Goal: Find specific page/section: Find specific page/section

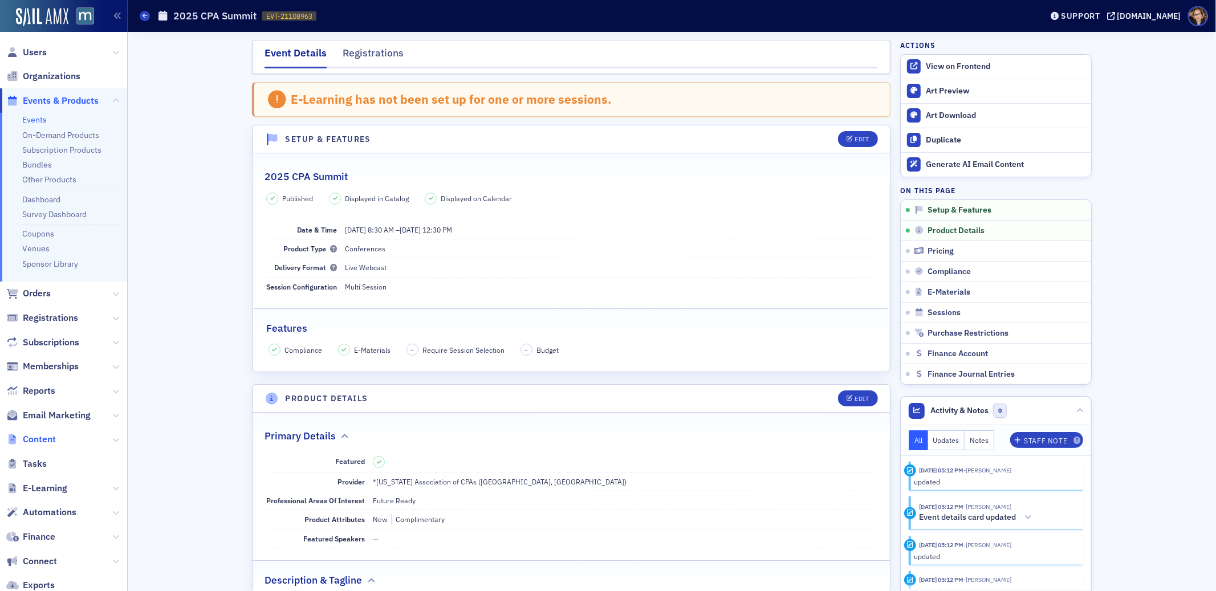
click at [33, 437] on span "Content" at bounding box center [39, 439] width 33 height 13
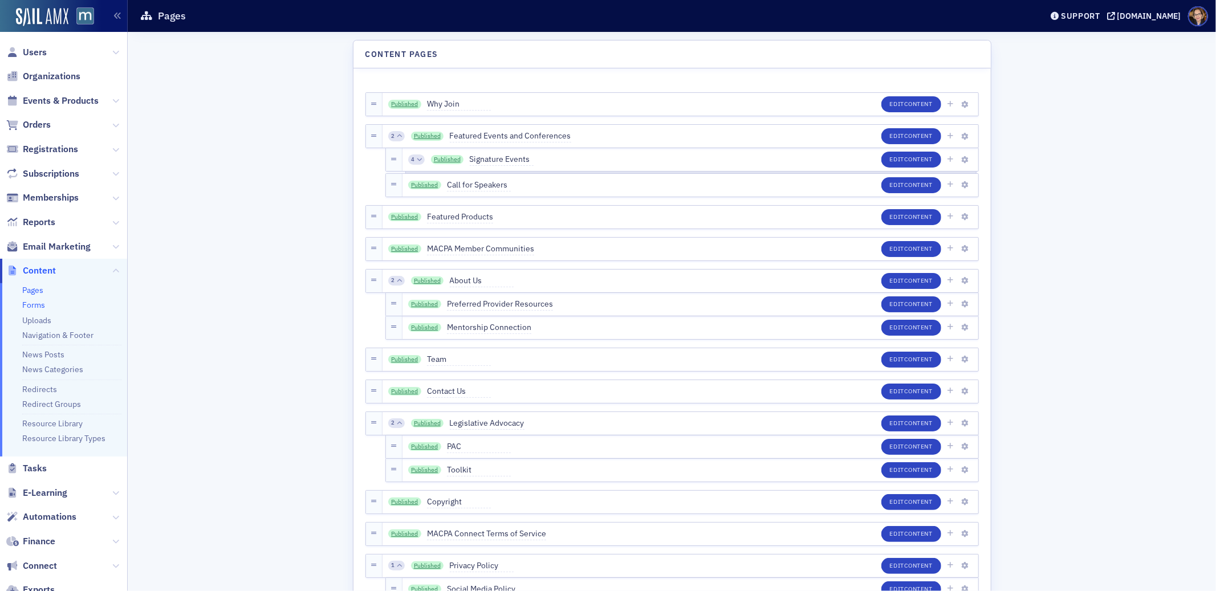
click at [36, 306] on link "Forms" at bounding box center [33, 305] width 23 height 10
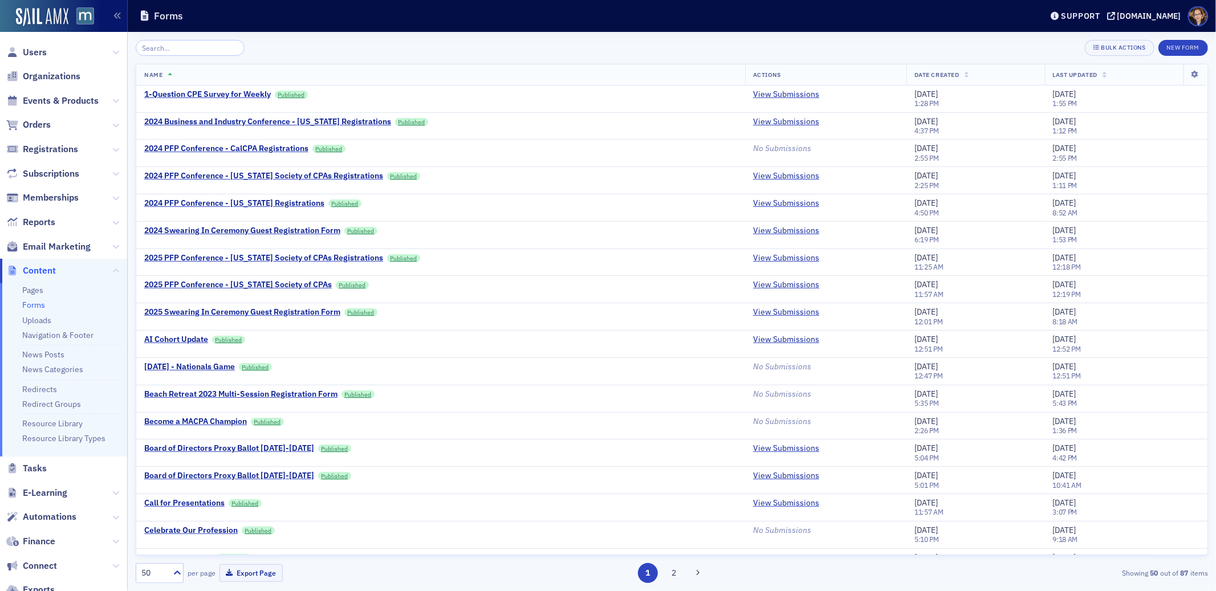
click at [209, 44] on input "search" at bounding box center [190, 48] width 109 height 16
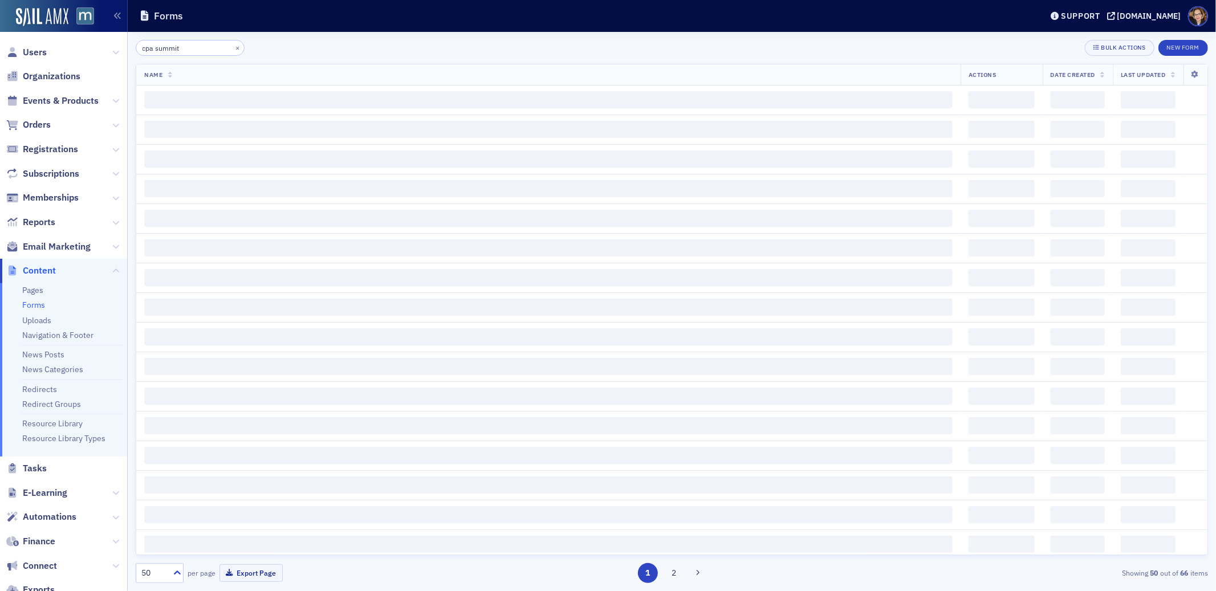
type input "cpa summit"
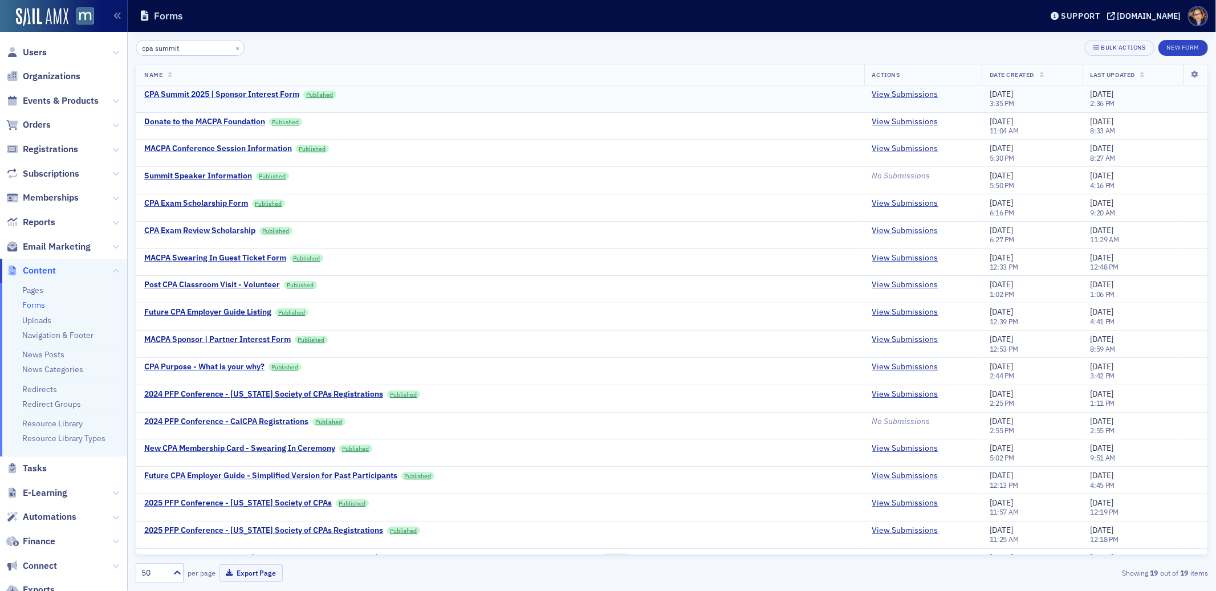
click at [218, 93] on div "CPA Summit 2025 | Sponsor Interest Form" at bounding box center [221, 95] width 155 height 10
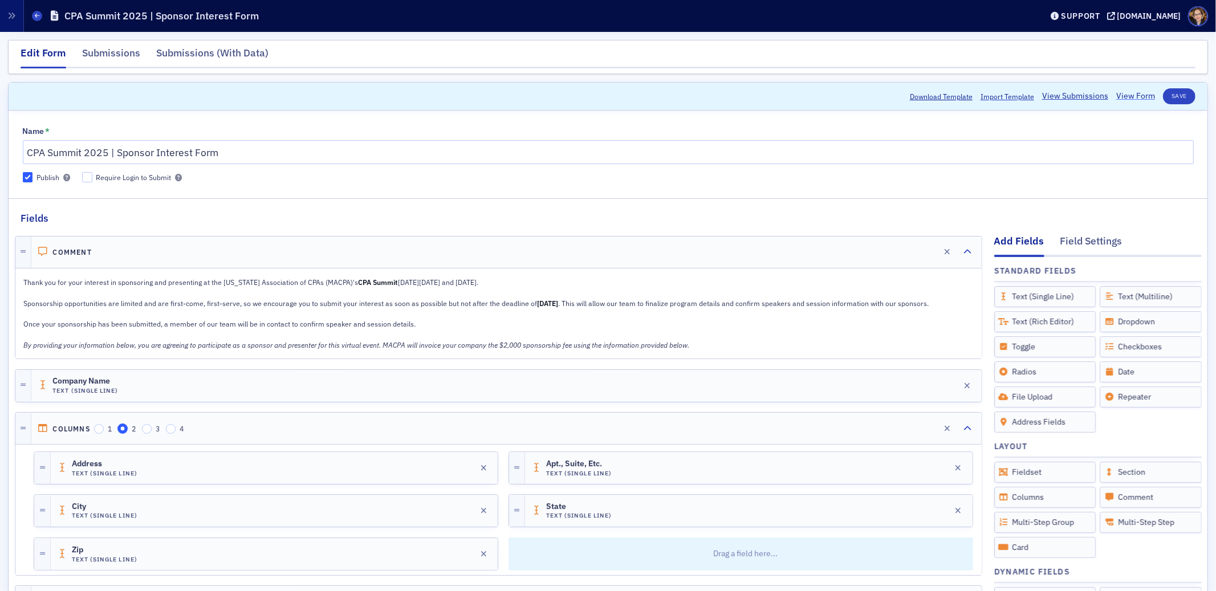
click at [1119, 97] on link "View Form" at bounding box center [1136, 96] width 39 height 12
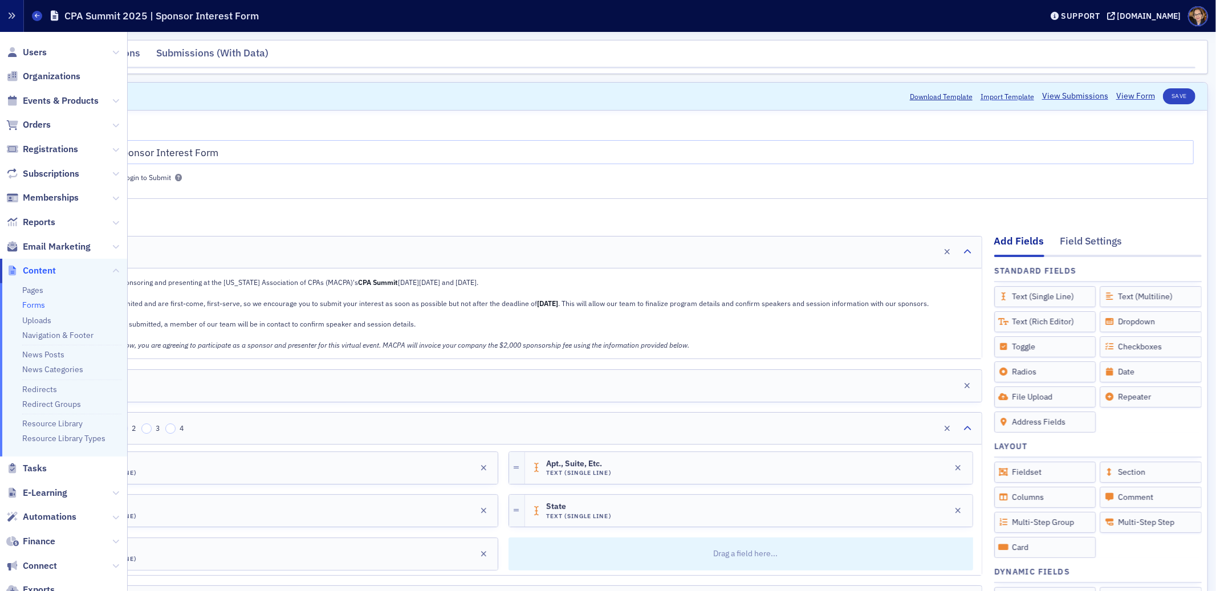
click at [11, 15] on icon "button" at bounding box center [12, 16] width 8 height 8
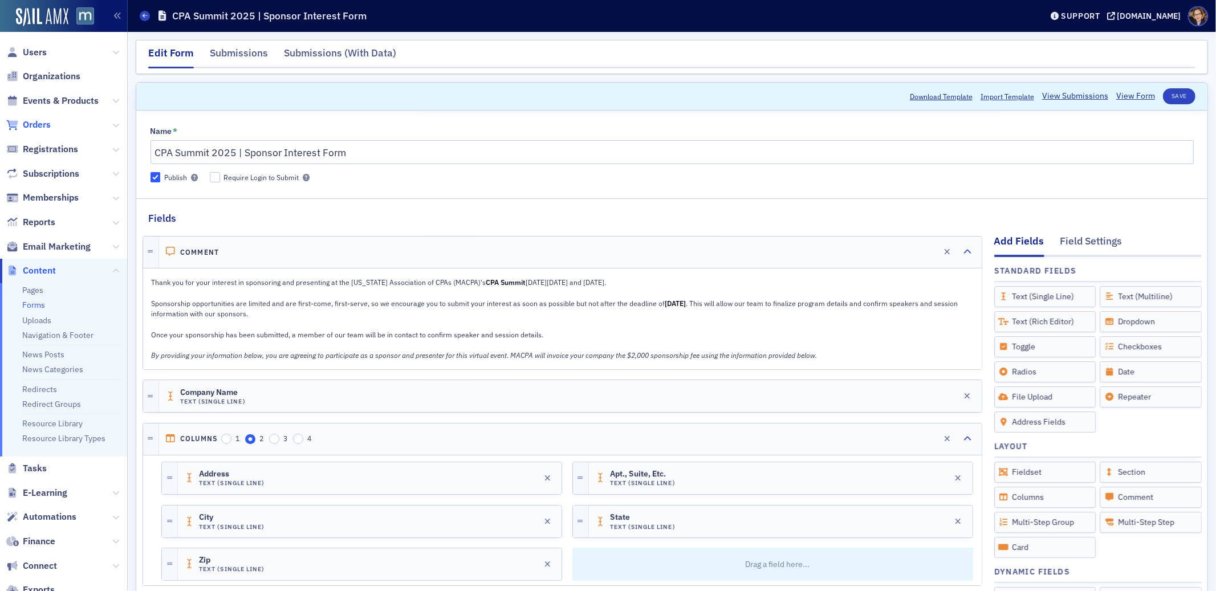
click at [30, 124] on span "Orders" at bounding box center [37, 125] width 28 height 13
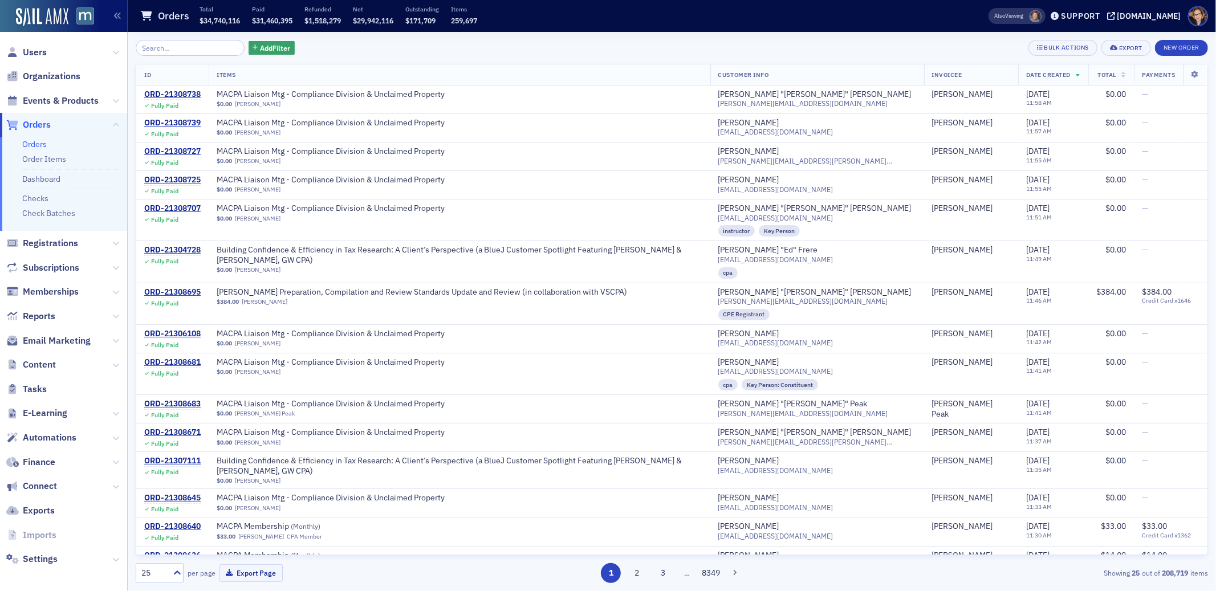
drag, startPoint x: 38, startPoint y: 100, endPoint x: 90, endPoint y: 72, distance: 58.9
click at [38, 100] on span "Events & Products" at bounding box center [61, 101] width 76 height 13
click at [167, 48] on input "search" at bounding box center [190, 48] width 109 height 16
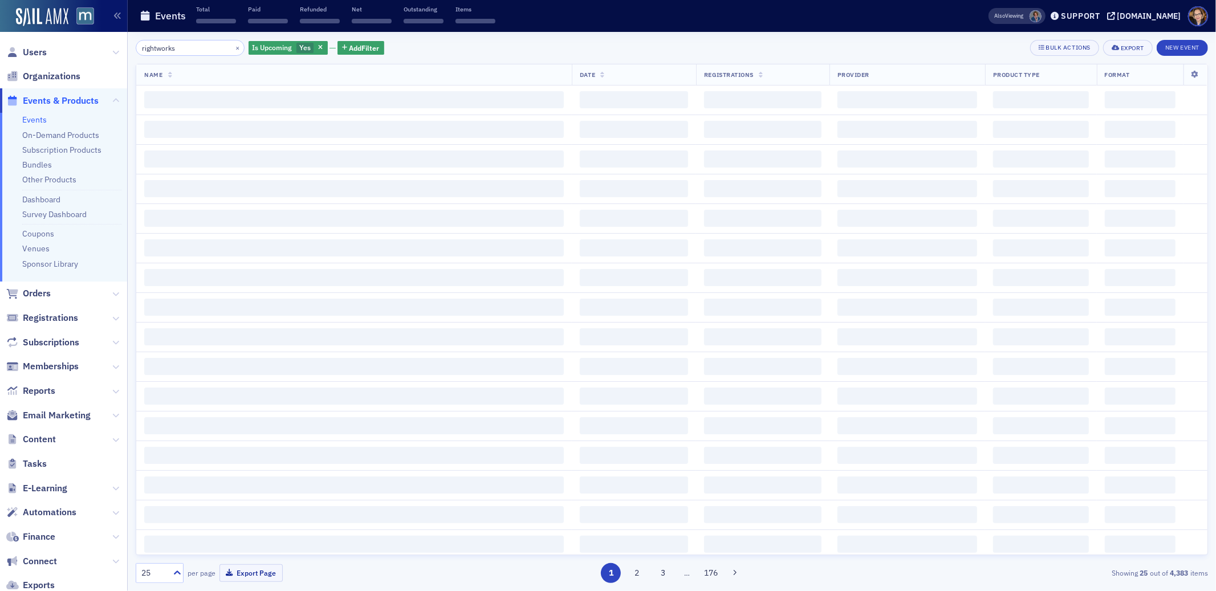
type input "rightworks"
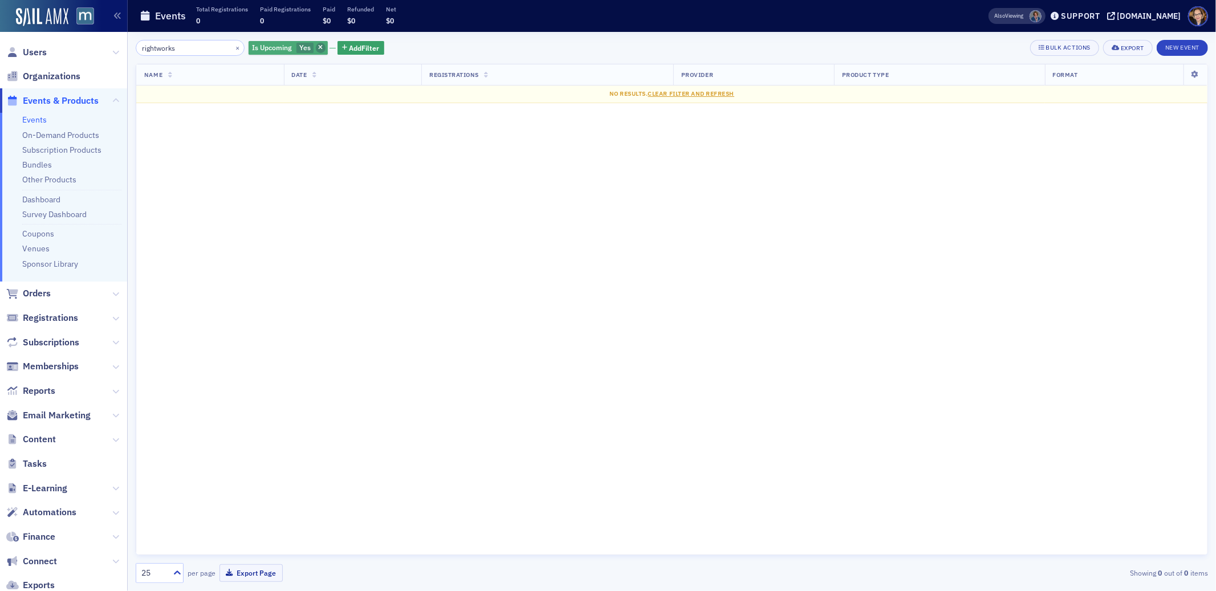
click at [318, 48] on icon "button" at bounding box center [320, 48] width 5 height 6
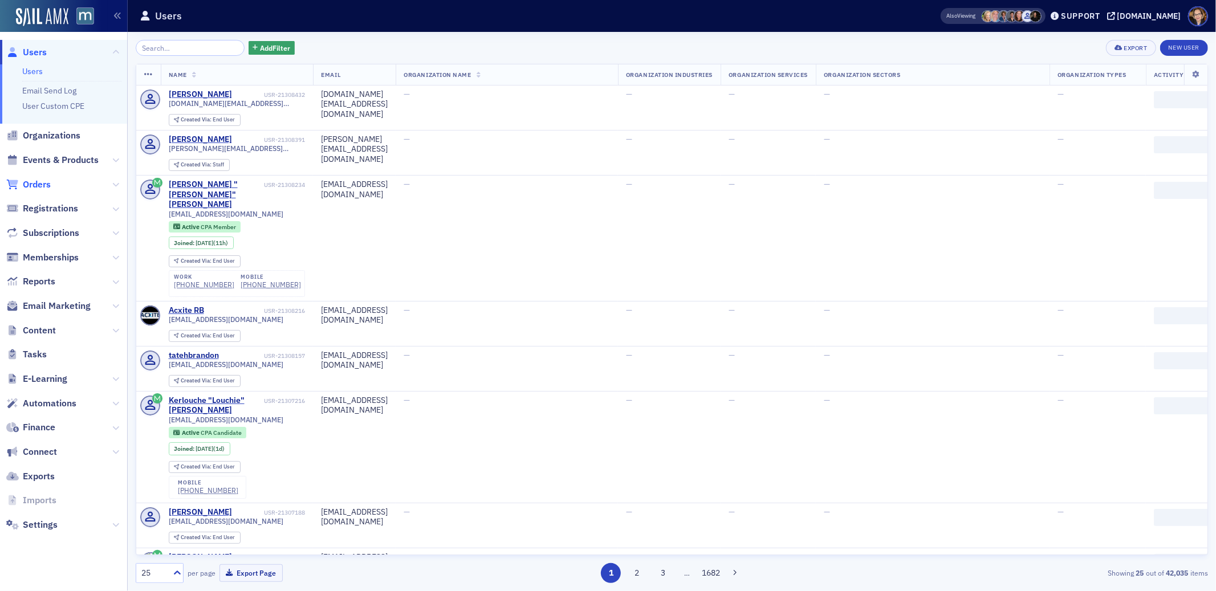
click at [43, 184] on span "Orders" at bounding box center [37, 184] width 28 height 13
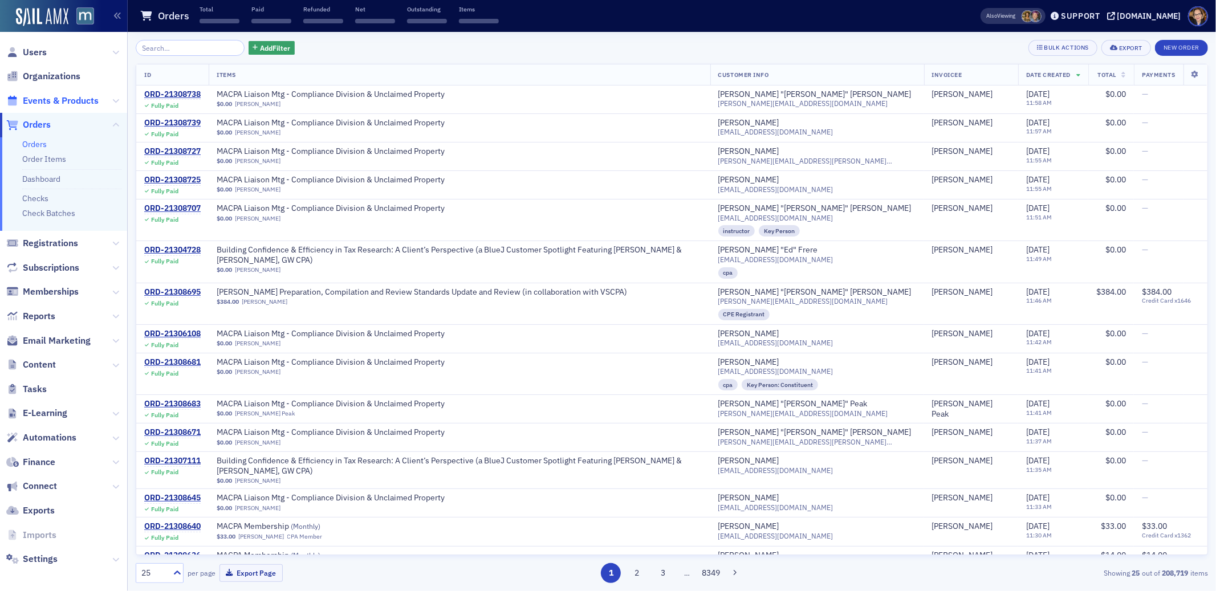
click at [41, 102] on span "Events & Products" at bounding box center [61, 101] width 76 height 13
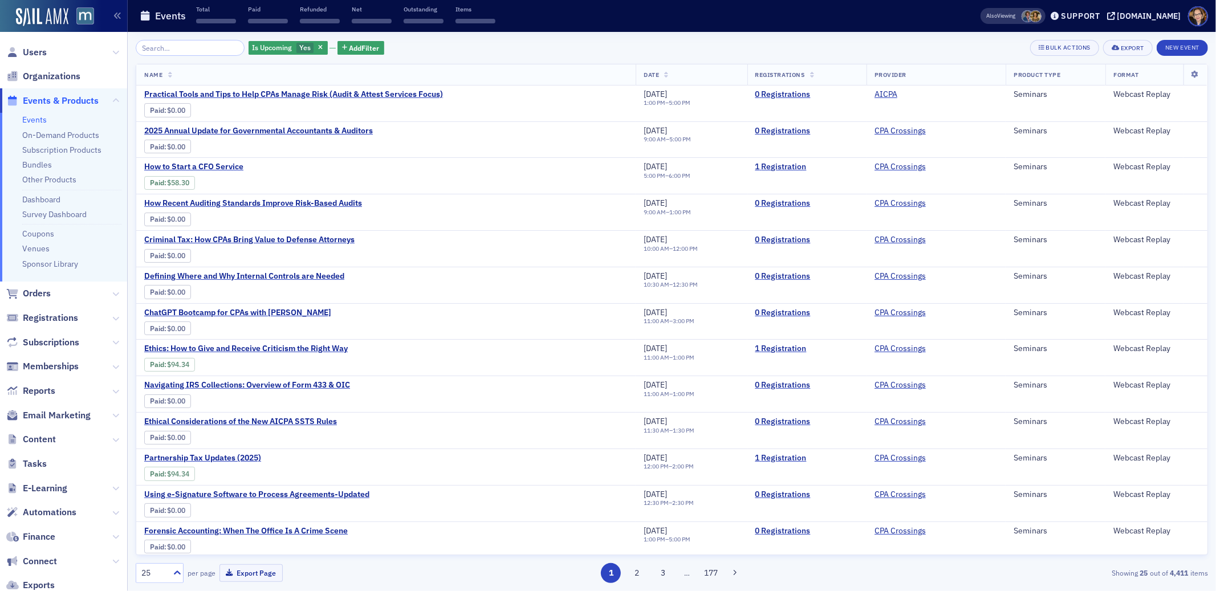
click at [204, 48] on input "search" at bounding box center [190, 48] width 109 height 16
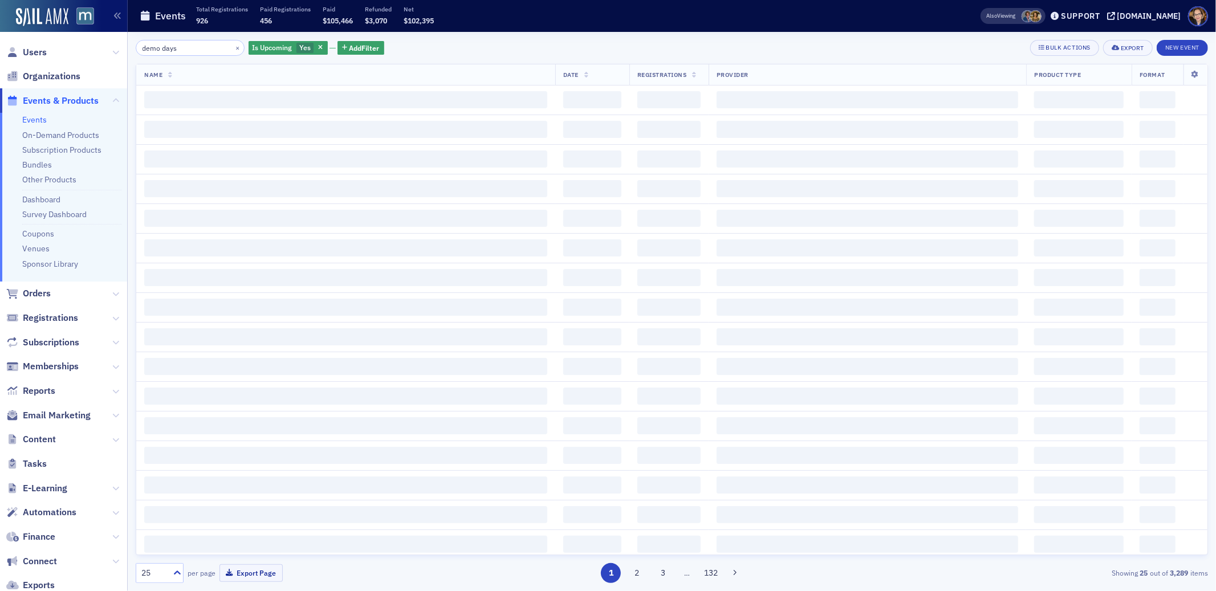
type input "demo days"
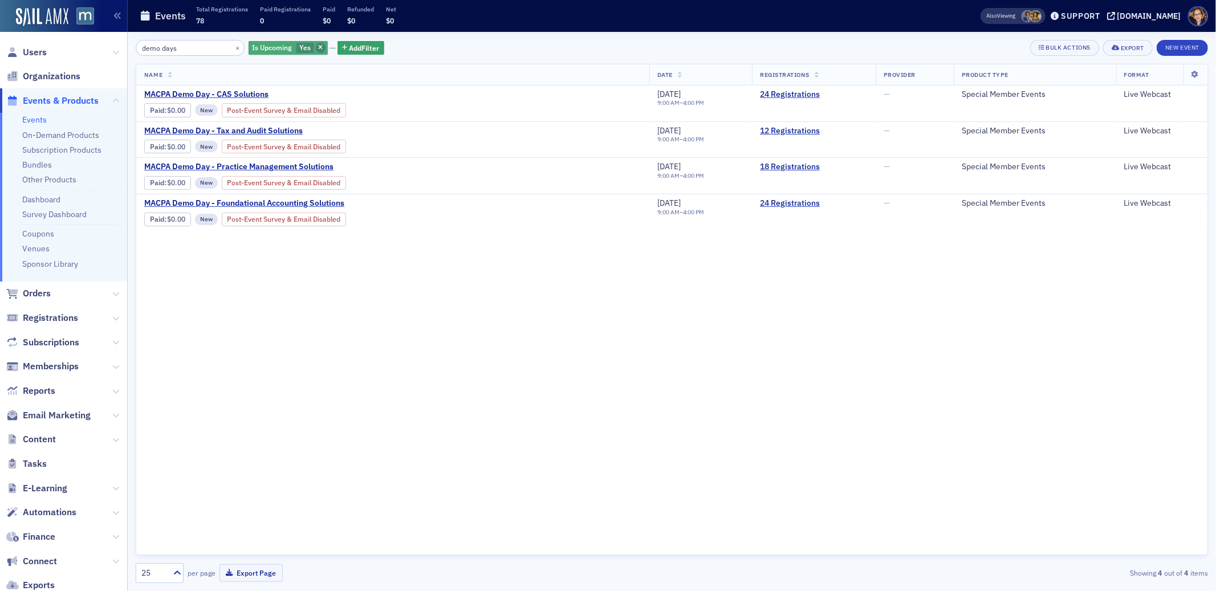
click at [318, 47] on icon "button" at bounding box center [320, 48] width 5 height 6
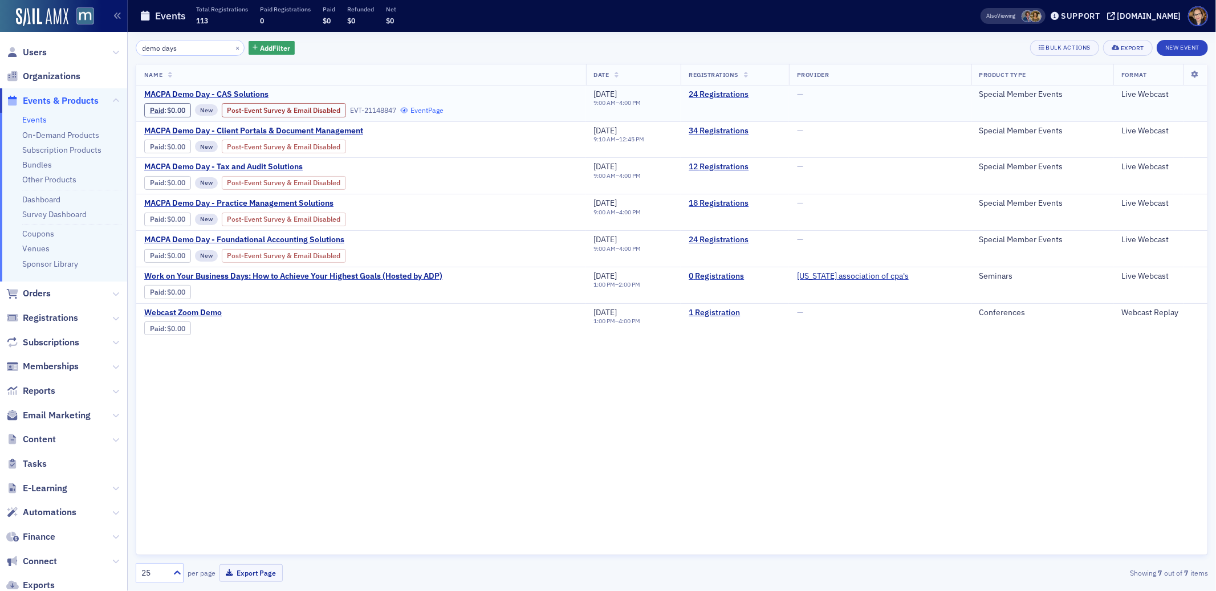
click at [430, 108] on link "Event Page" at bounding box center [421, 110] width 43 height 9
click at [420, 182] on link "Event Page" at bounding box center [421, 182] width 43 height 9
